Goal: Information Seeking & Learning: Learn about a topic

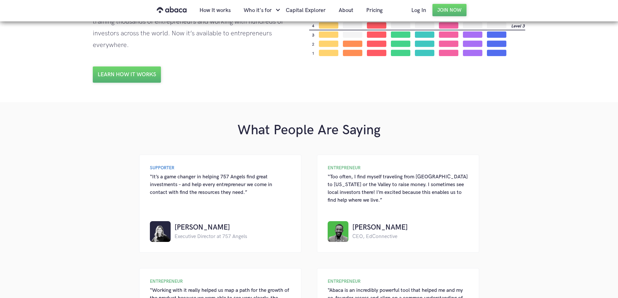
scroll to position [487, 0]
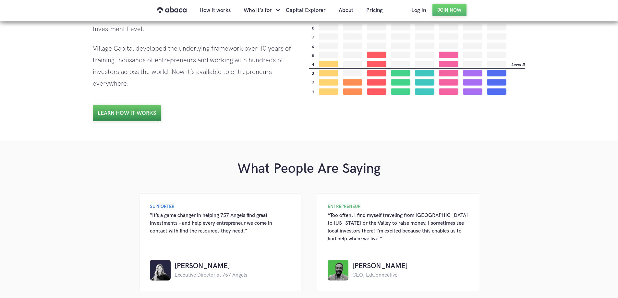
click at [131, 114] on link "Learn how it works" at bounding box center [127, 113] width 68 height 16
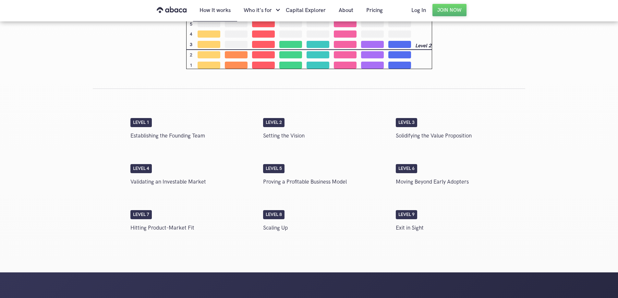
scroll to position [973, 0]
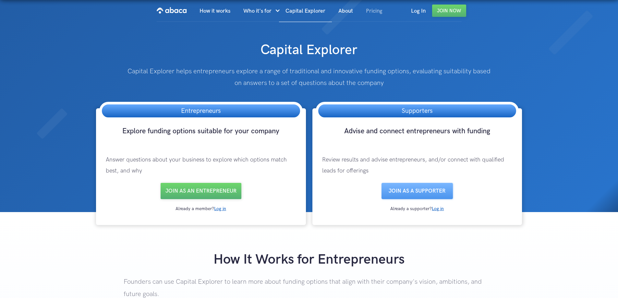
click at [375, 9] on link "Pricing" at bounding box center [374, 11] width 30 height 22
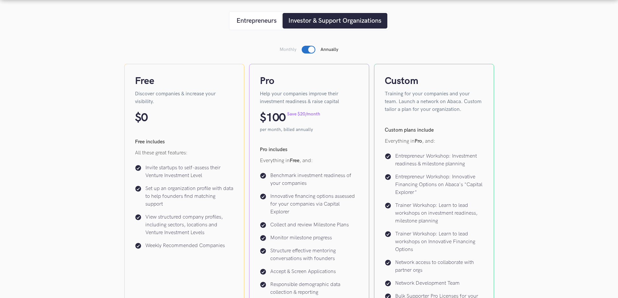
scroll to position [162, 0]
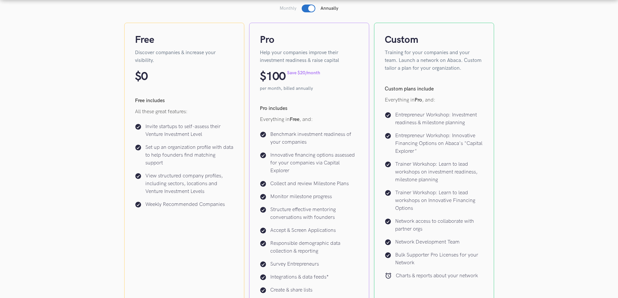
click at [303, 8] on div at bounding box center [309, 9] width 14 height 8
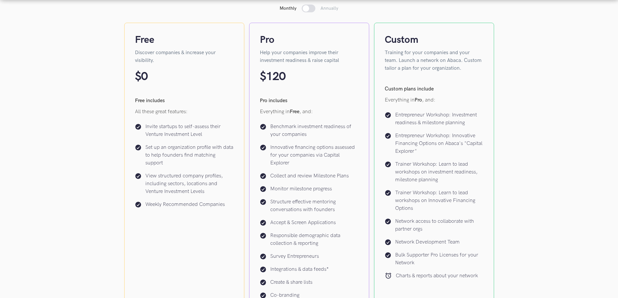
click at [314, 8] on div at bounding box center [309, 9] width 14 height 8
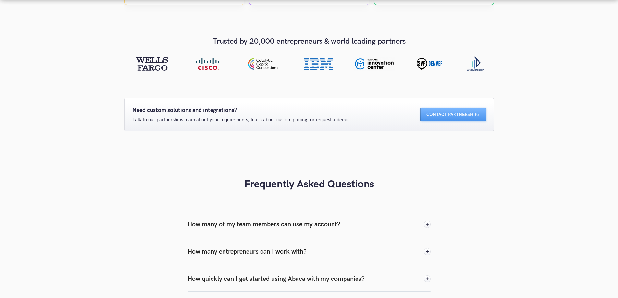
scroll to position [584, 0]
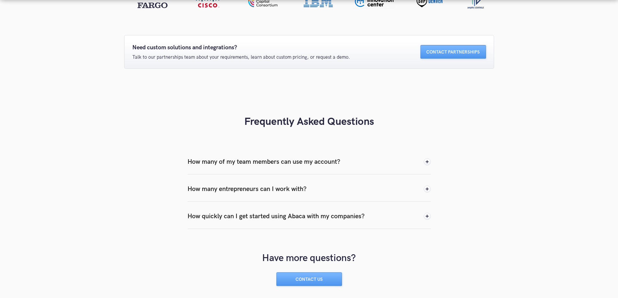
click at [280, 161] on div "How many of my team members can use my account?" at bounding box center [263, 162] width 153 height 10
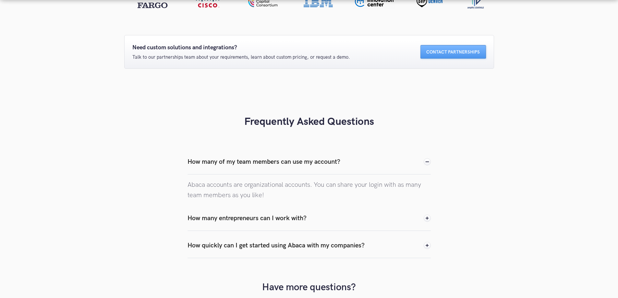
click at [238, 216] on div "How many entrepreneurs can I work with?" at bounding box center [246, 218] width 119 height 10
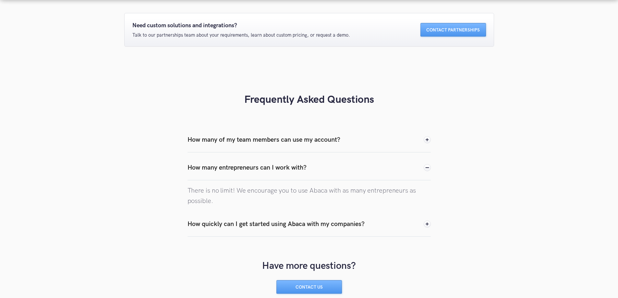
scroll to position [616, 0]
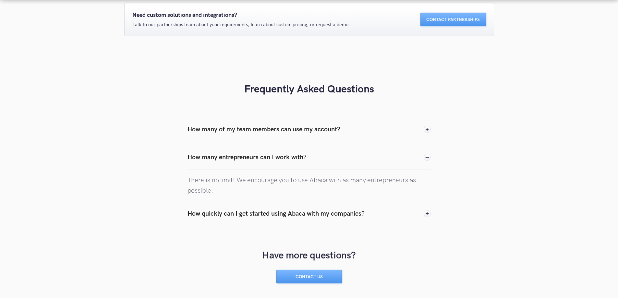
click at [231, 214] on div "How quickly can I get started using Abaca with my companies?" at bounding box center [275, 214] width 177 height 10
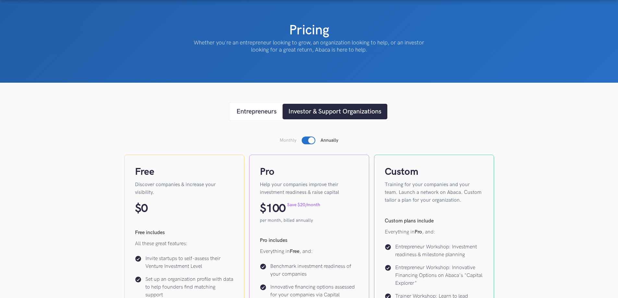
scroll to position [0, 0]
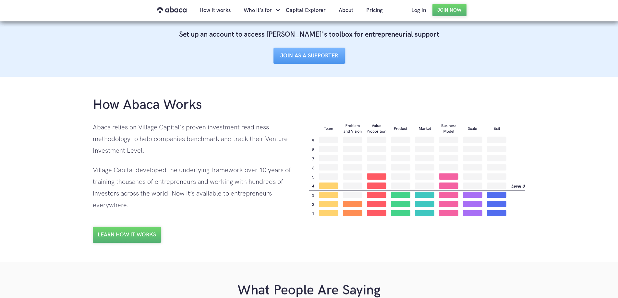
scroll to position [357, 0]
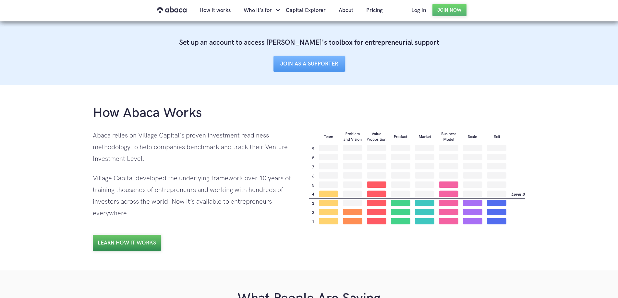
click at [141, 245] on link "Learn how it works" at bounding box center [127, 243] width 68 height 16
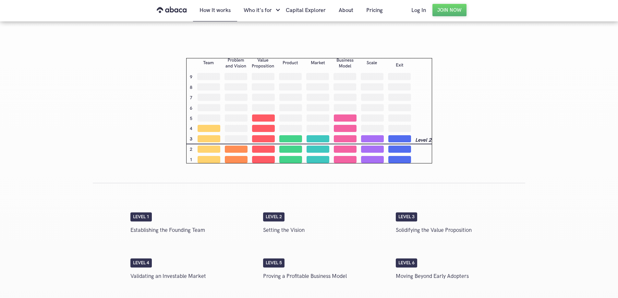
scroll to position [843, 0]
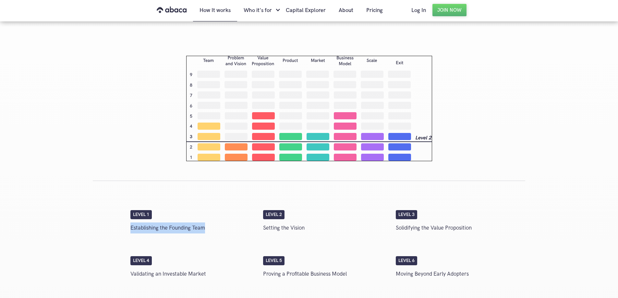
drag, startPoint x: 131, startPoint y: 227, endPoint x: 207, endPoint y: 228, distance: 75.3
click at [207, 228] on p "Establishing the Founding Team" at bounding box center [193, 228] width 126 height 11
copy p "Establishing the Founding Team"
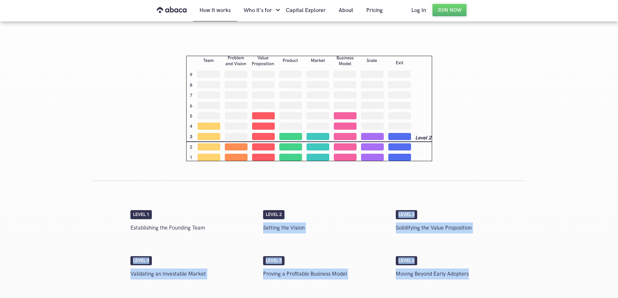
drag, startPoint x: 263, startPoint y: 226, endPoint x: 490, endPoint y: 279, distance: 233.0
click at [490, 280] on div "Level 1 Establishing the Founding Team Level 2 Setting the Vision Level 3 Solid…" at bounding box center [309, 260] width 433 height 158
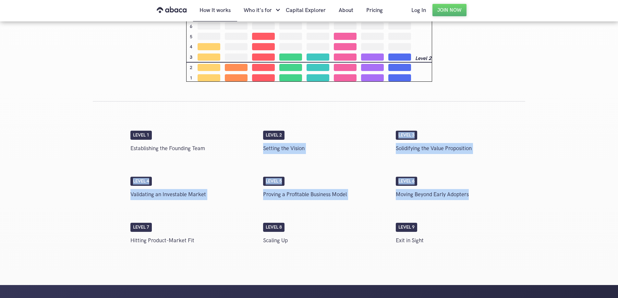
scroll to position [973, 0]
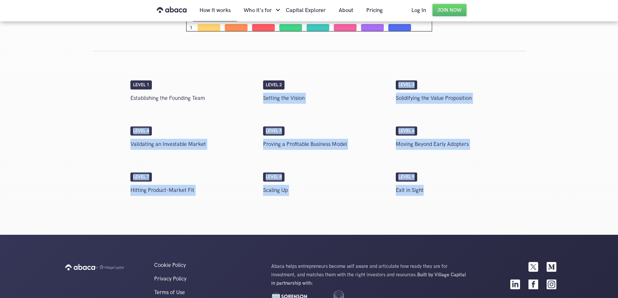
click at [426, 189] on p "Exit in Sight" at bounding box center [459, 190] width 126 height 11
copy div "Setting the Vision Level 3 Solidifying the Value Proposition Level 4 Validating…"
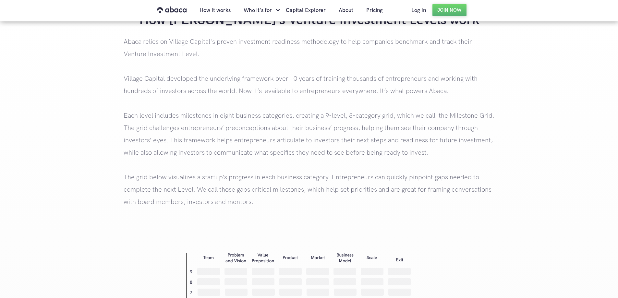
scroll to position [714, 0]
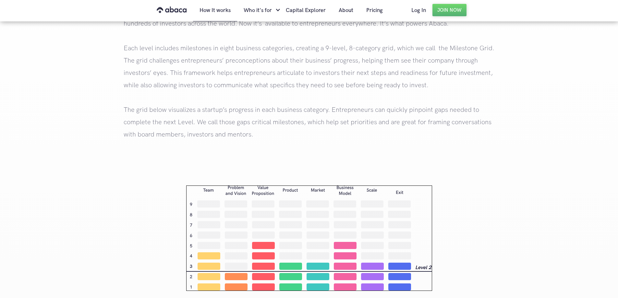
click at [202, 191] on img at bounding box center [309, 238] width 246 height 105
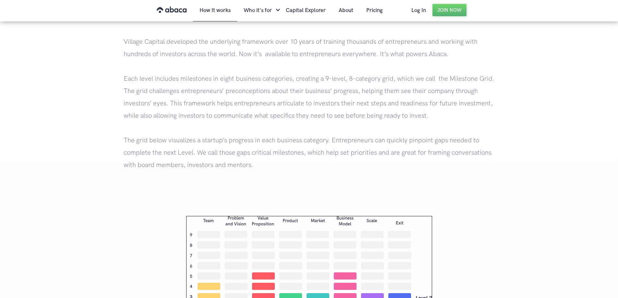
scroll to position [616, 0]
